Goal: Task Accomplishment & Management: Manage account settings

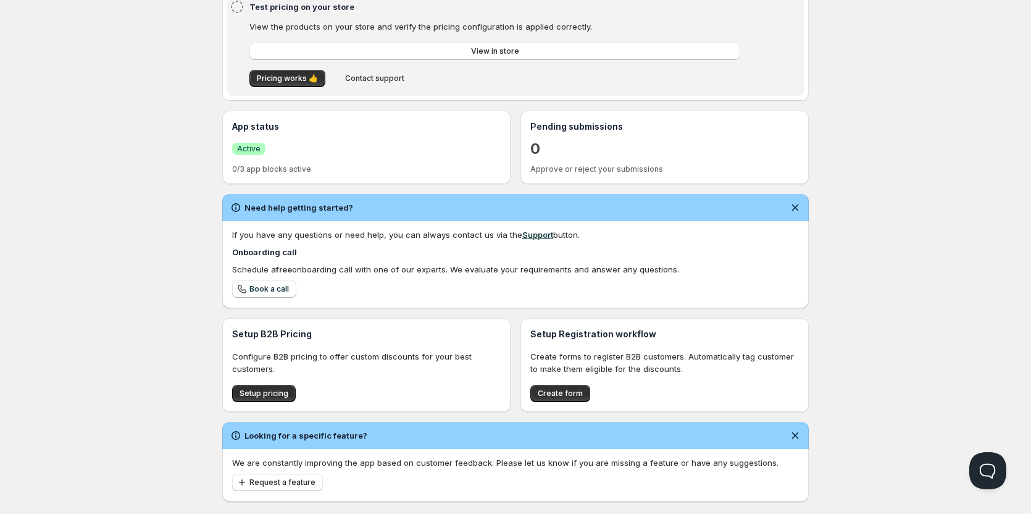
scroll to position [204, 0]
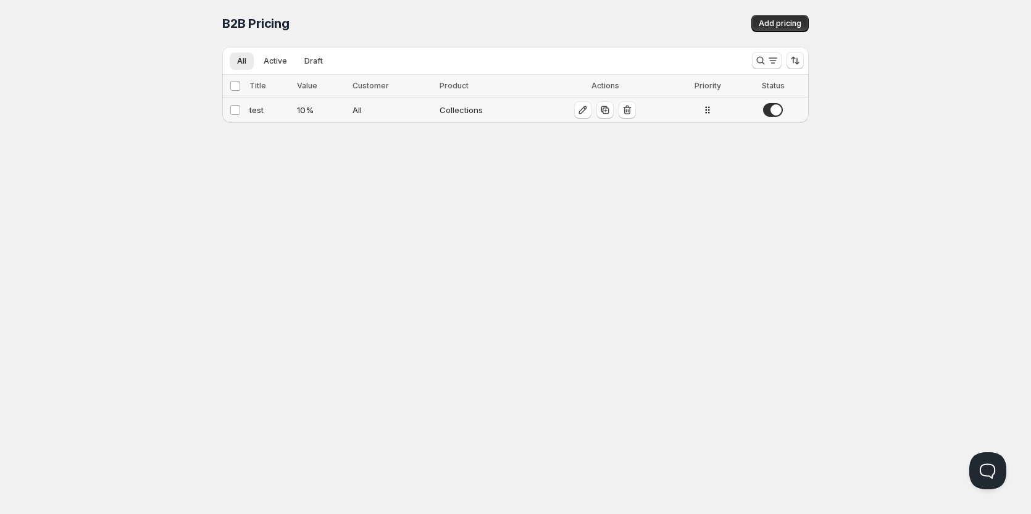
click at [453, 109] on div "Collections" at bounding box center [486, 110] width 93 height 12
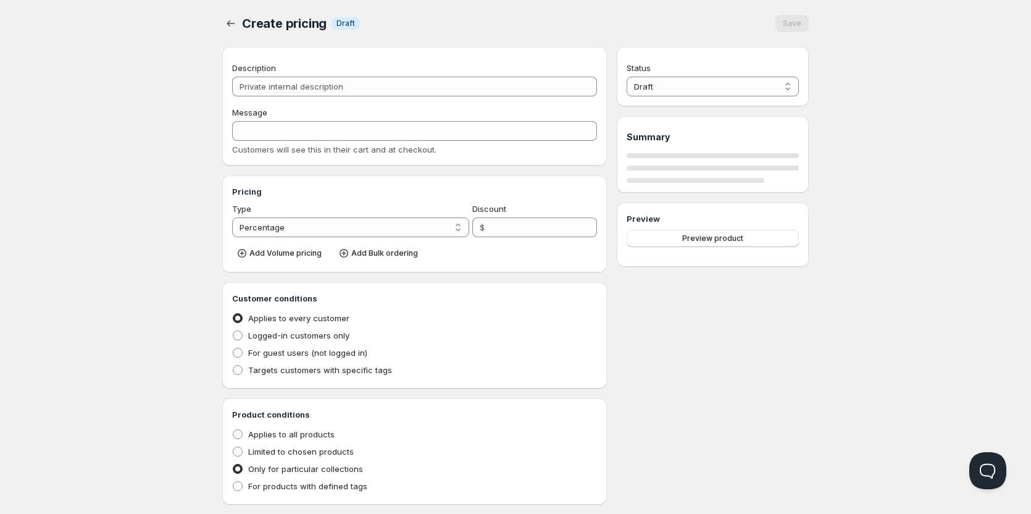
type input "test"
type input "Enjoy 10% Off – Just for You!"
type input "10"
radio input "true"
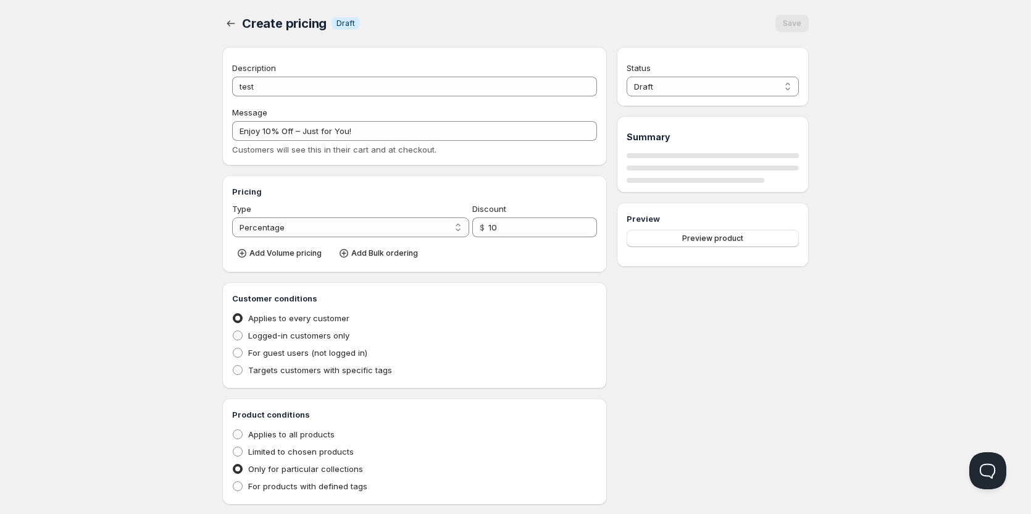
select select "1"
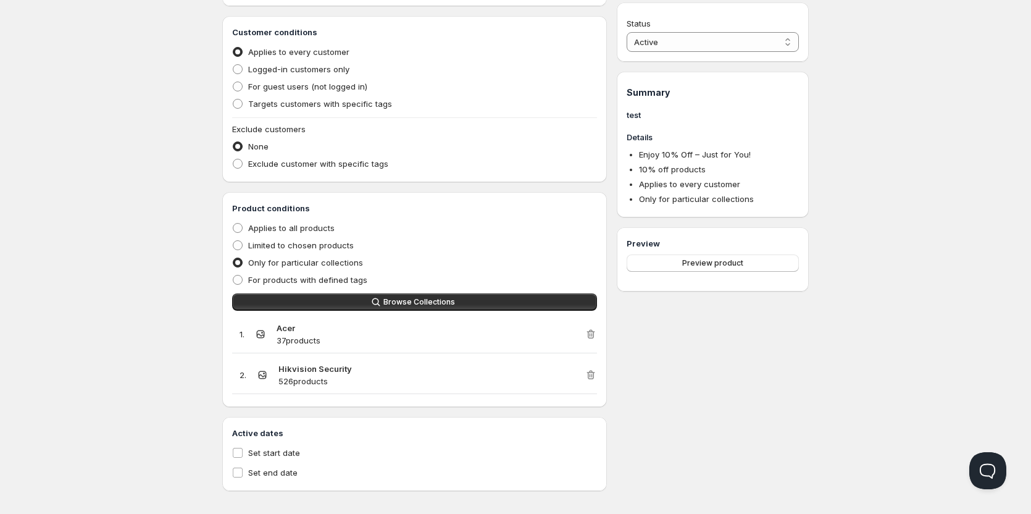
scroll to position [275, 0]
